Goal: Information Seeking & Learning: Learn about a topic

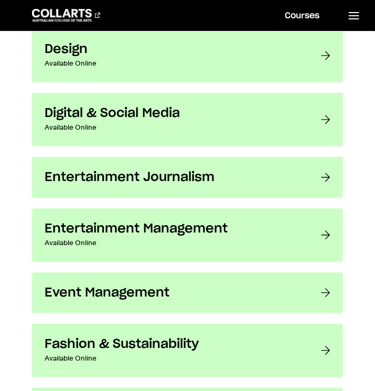
scroll to position [899, 0]
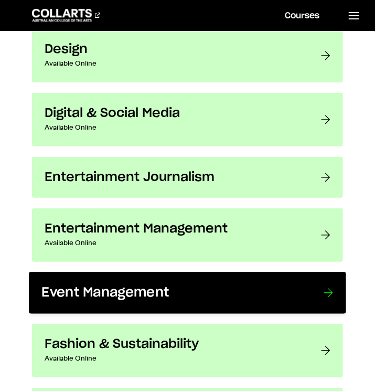
click at [126, 294] on h3 "Event Management" at bounding box center [171, 293] width 261 height 16
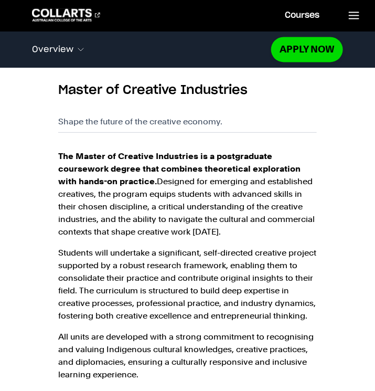
scroll to position [439, 0]
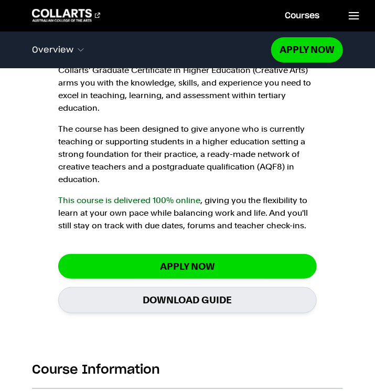
scroll to position [781, 0]
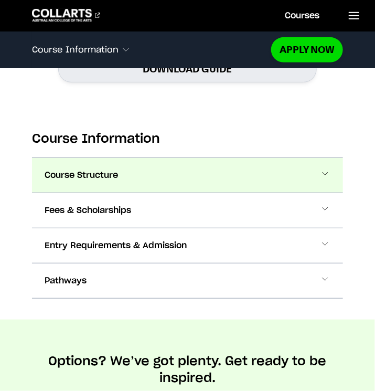
click at [321, 178] on span at bounding box center [325, 175] width 10 height 14
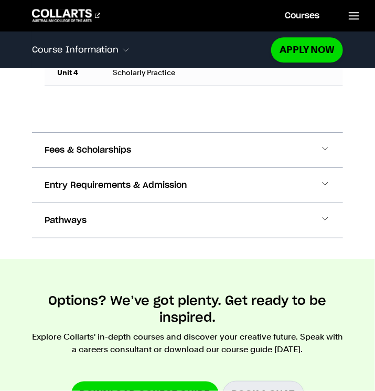
scroll to position [1513, 0]
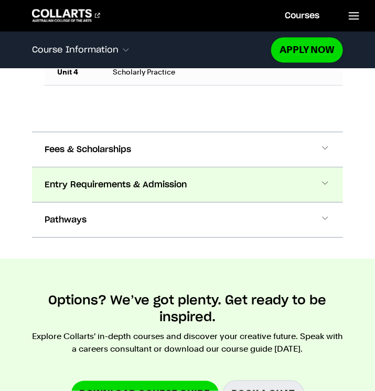
click at [322, 179] on span at bounding box center [325, 185] width 10 height 14
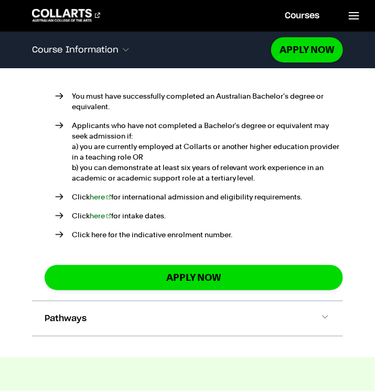
scroll to position [1759, 0]
